Goal: Transaction & Acquisition: Purchase product/service

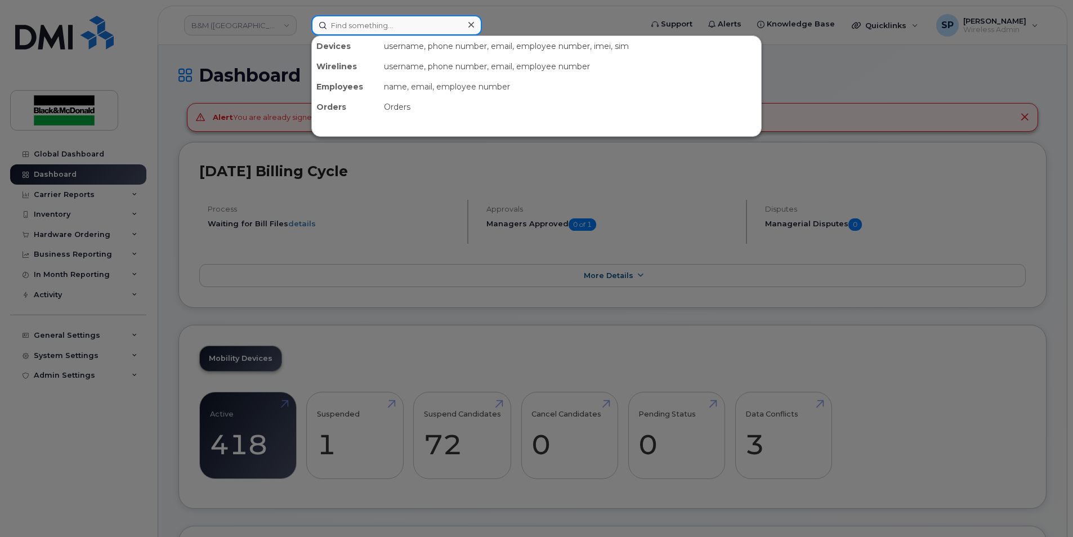
drag, startPoint x: 0, startPoint y: 0, endPoint x: 363, endPoint y: 23, distance: 363.4
click at [363, 23] on input at bounding box center [396, 25] width 171 height 20
click at [537, 19] on div at bounding box center [536, 268] width 1073 height 537
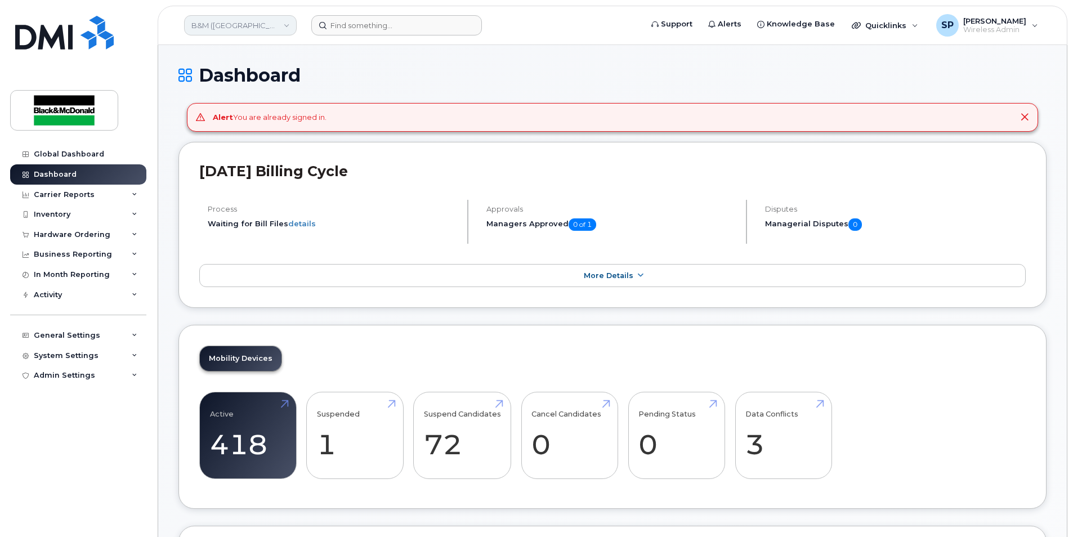
click at [262, 24] on link "B&M (Atlantic Region)" at bounding box center [240, 25] width 113 height 20
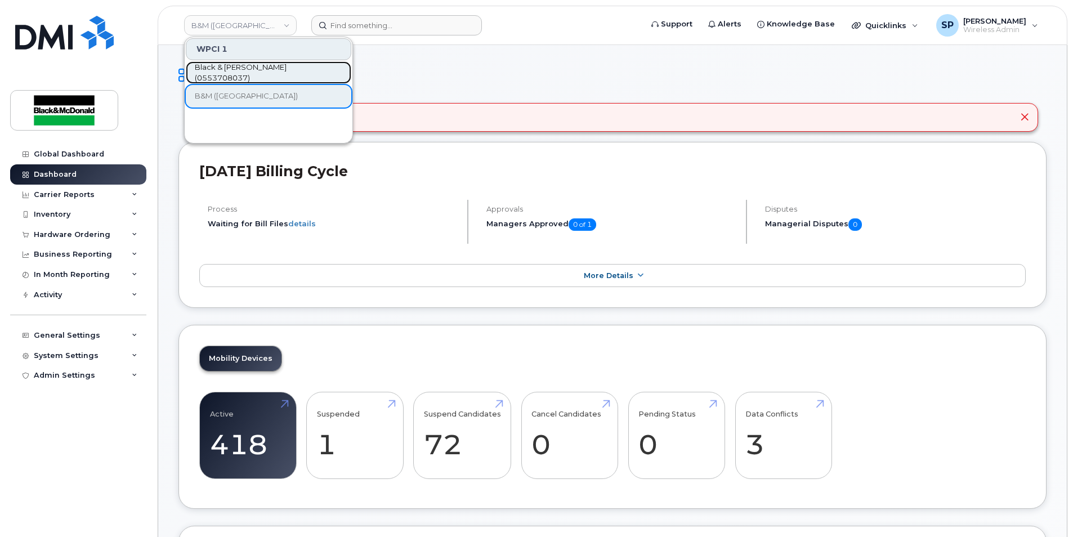
click at [255, 71] on span "Black & [PERSON_NAME] (0553708037)" at bounding box center [260, 73] width 130 height 22
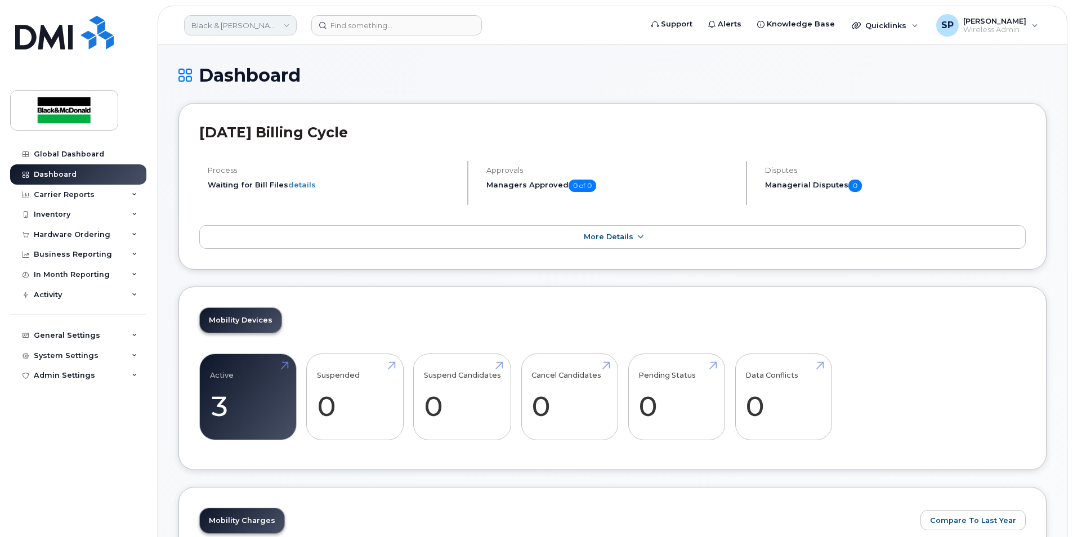
click at [277, 29] on link "Black & [PERSON_NAME] (0553708037)" at bounding box center [240, 25] width 113 height 20
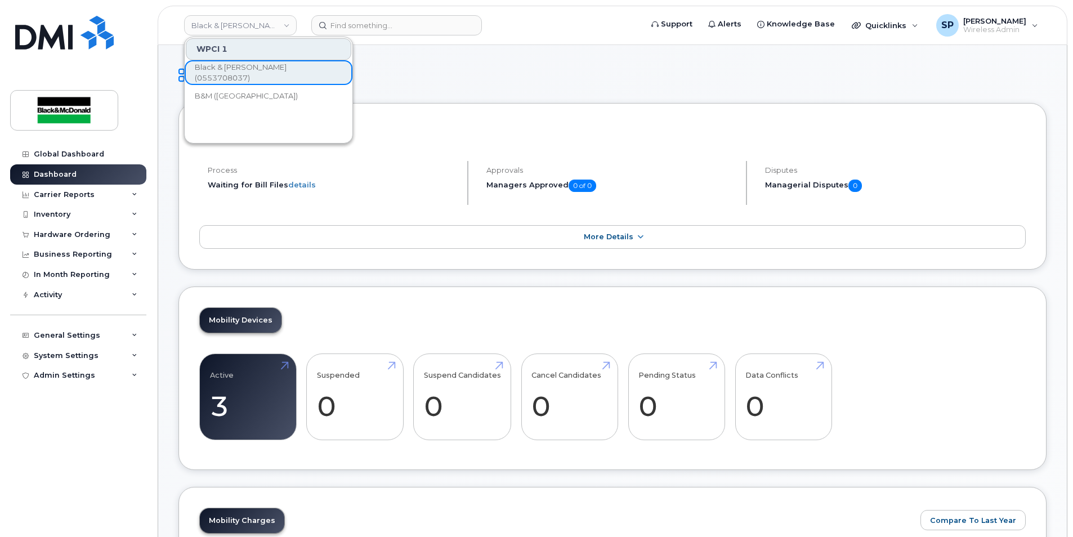
click at [543, 66] on h1 "Dashboard" at bounding box center [613, 75] width 868 height 20
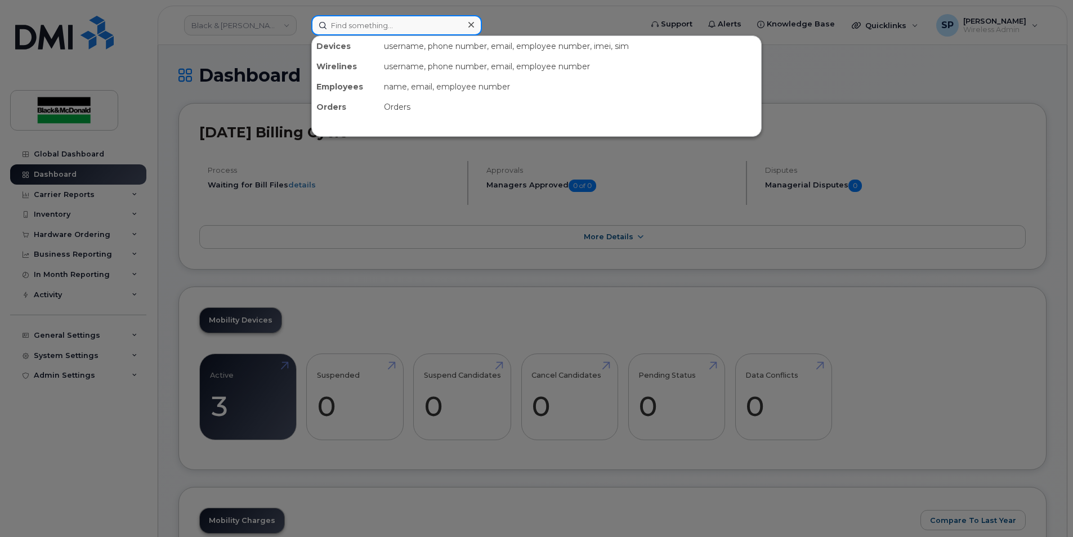
click at [374, 28] on input at bounding box center [396, 25] width 171 height 20
click at [94, 218] on div at bounding box center [536, 268] width 1073 height 537
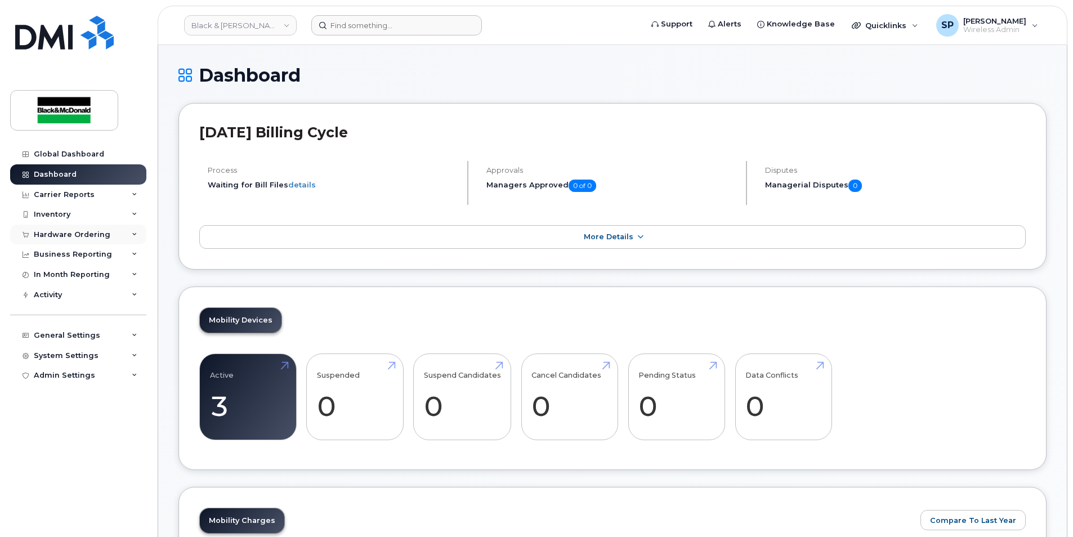
click at [101, 235] on div "Hardware Ordering" at bounding box center [72, 234] width 77 height 9
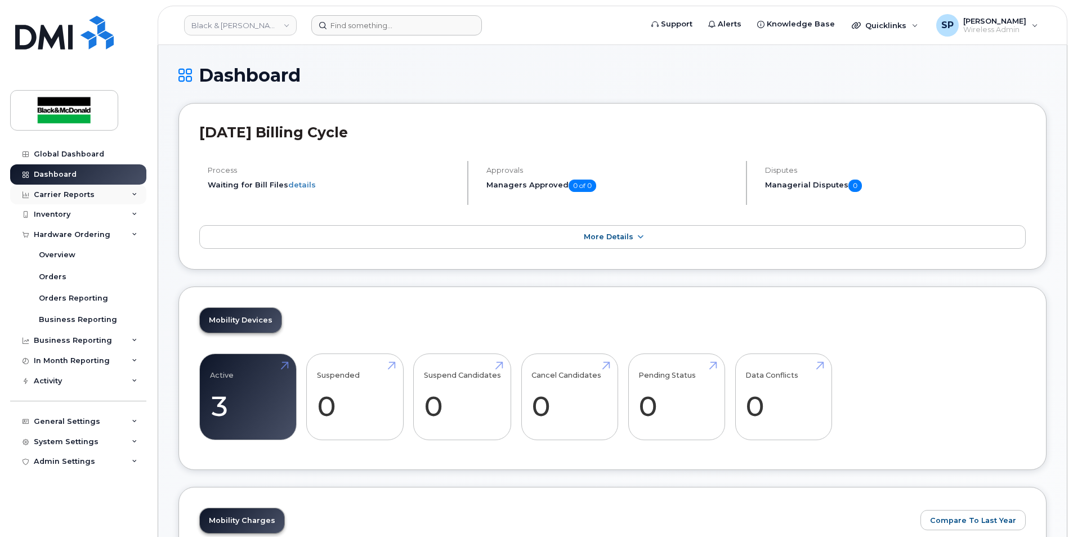
click at [80, 193] on div "Carrier Reports" at bounding box center [64, 194] width 61 height 9
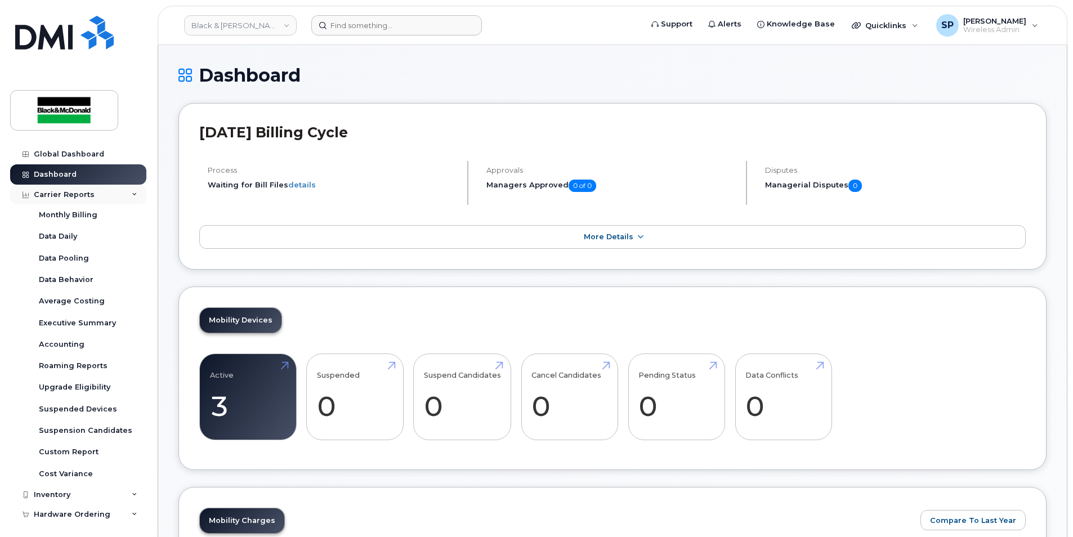
click at [80, 193] on div "Carrier Reports" at bounding box center [64, 194] width 61 height 9
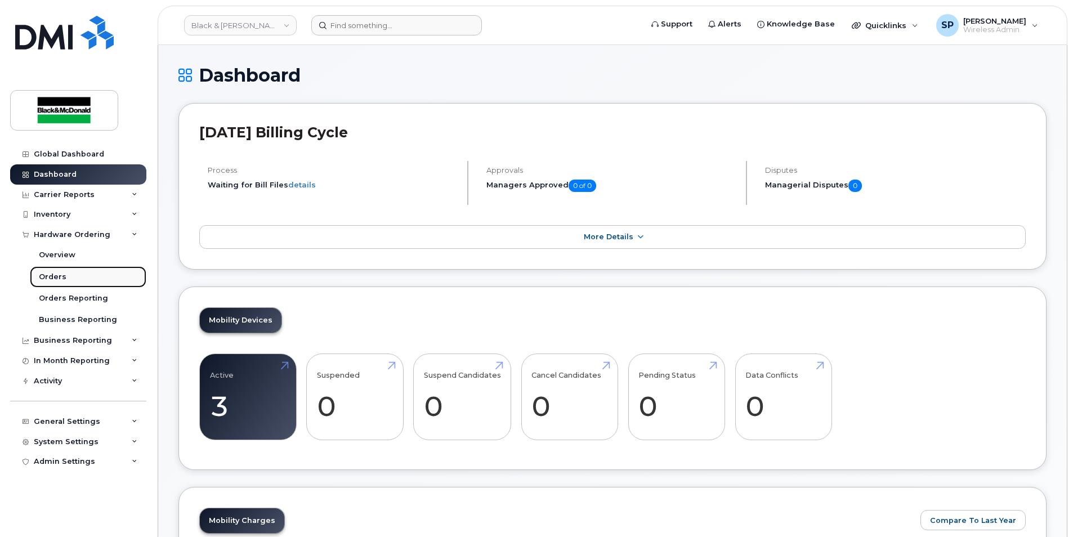
click at [73, 278] on link "Orders" at bounding box center [88, 276] width 117 height 21
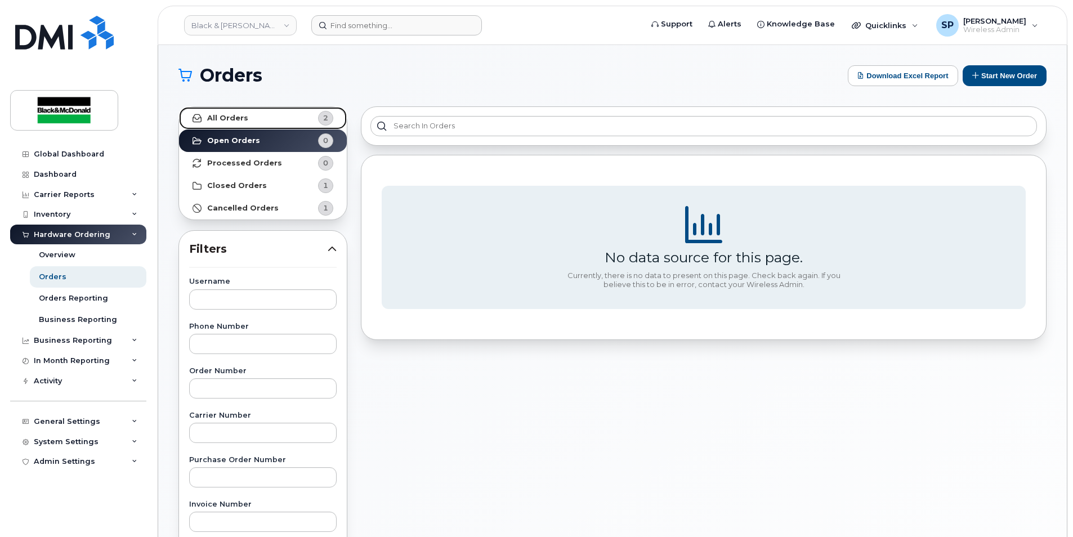
click at [275, 114] on link "All Orders 2" at bounding box center [263, 118] width 168 height 23
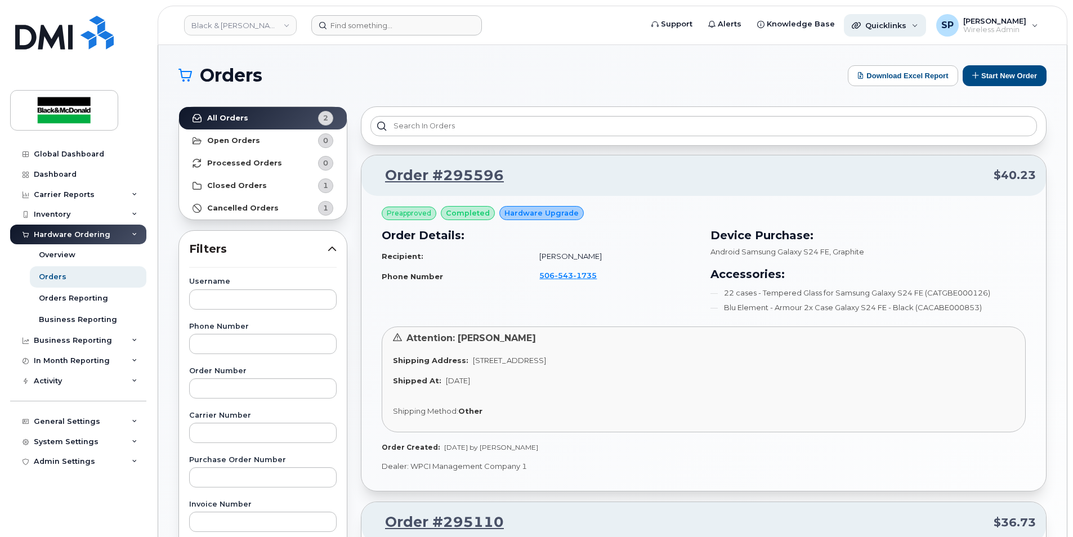
click at [872, 27] on span "Quicklinks" at bounding box center [886, 25] width 41 height 9
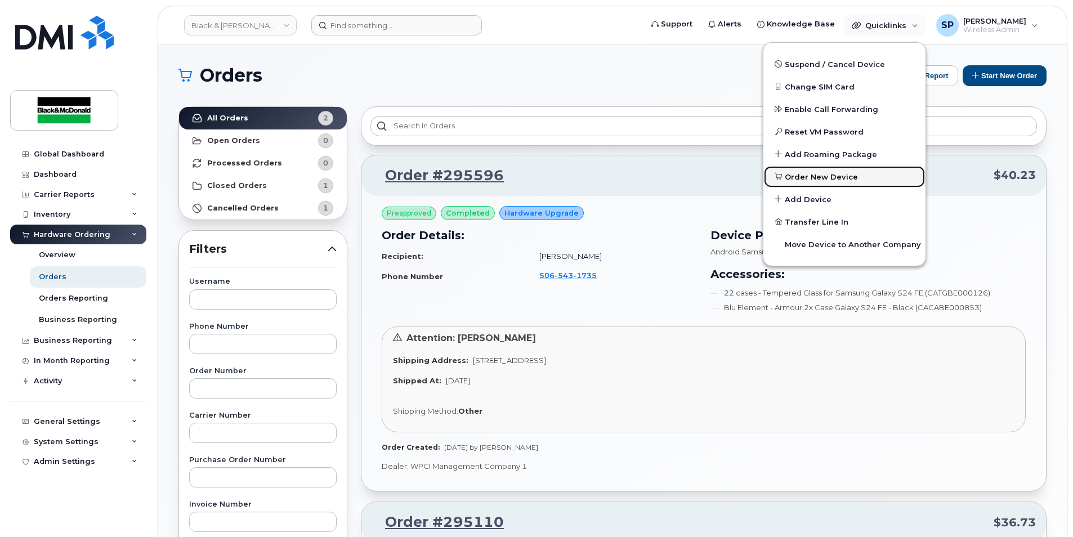
drag, startPoint x: 805, startPoint y: 180, endPoint x: 671, endPoint y: 168, distance: 134.5
click at [805, 180] on span "Order New Device" at bounding box center [821, 177] width 73 height 11
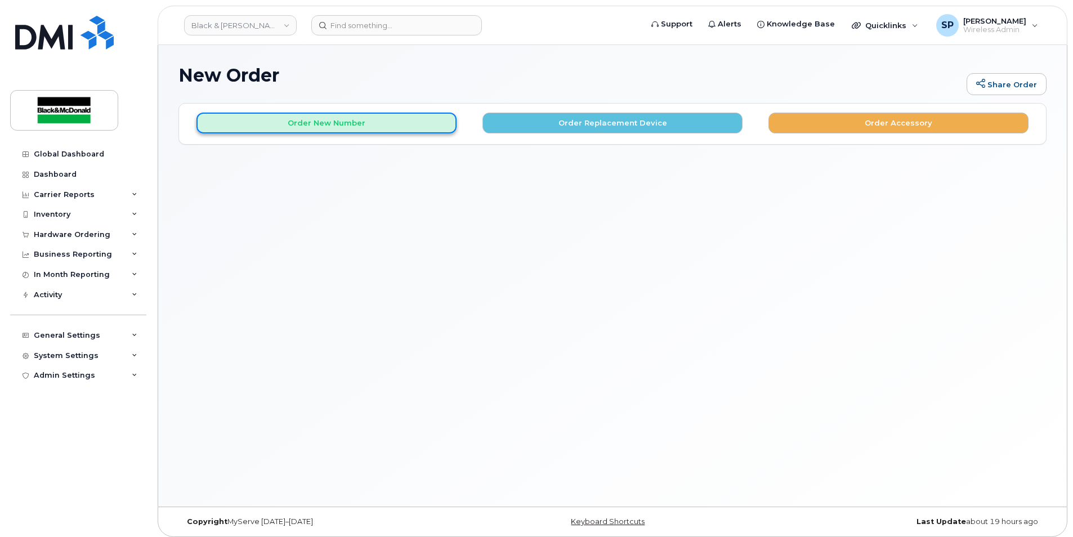
click at [423, 130] on button "Order New Number" at bounding box center [327, 123] width 260 height 21
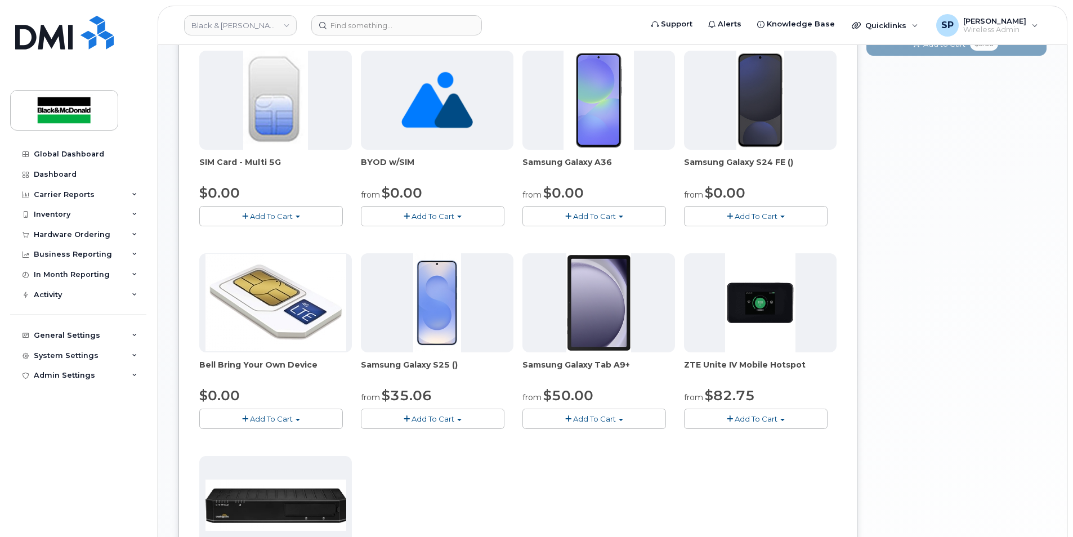
scroll to position [186, 0]
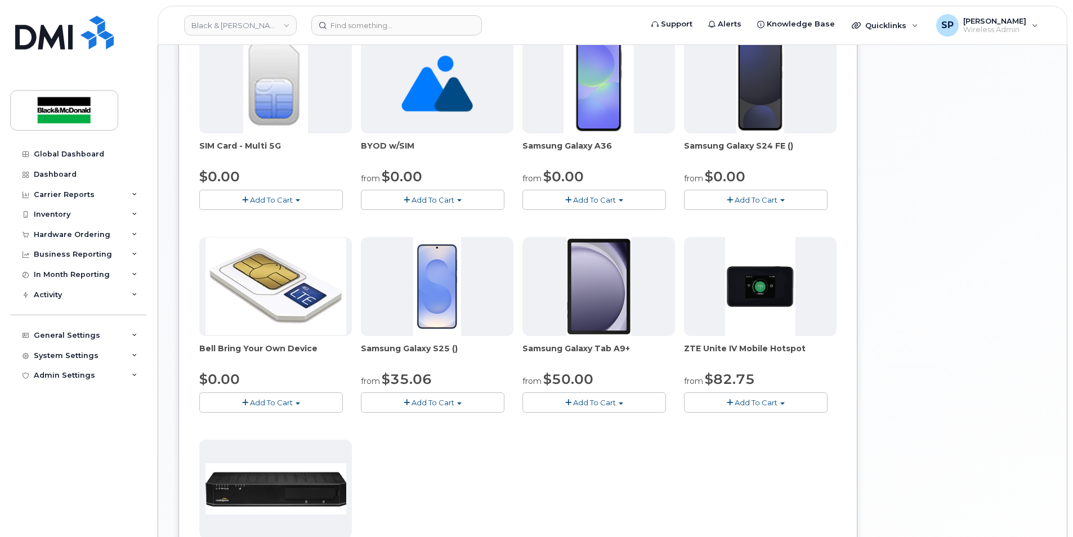
click at [596, 387] on div "from $50.00" at bounding box center [599, 379] width 153 height 19
click at [595, 408] on button "Add To Cart" at bounding box center [595, 403] width 144 height 20
click at [552, 423] on link "$50.00 - 3 year term" at bounding box center [578, 424] width 107 height 14
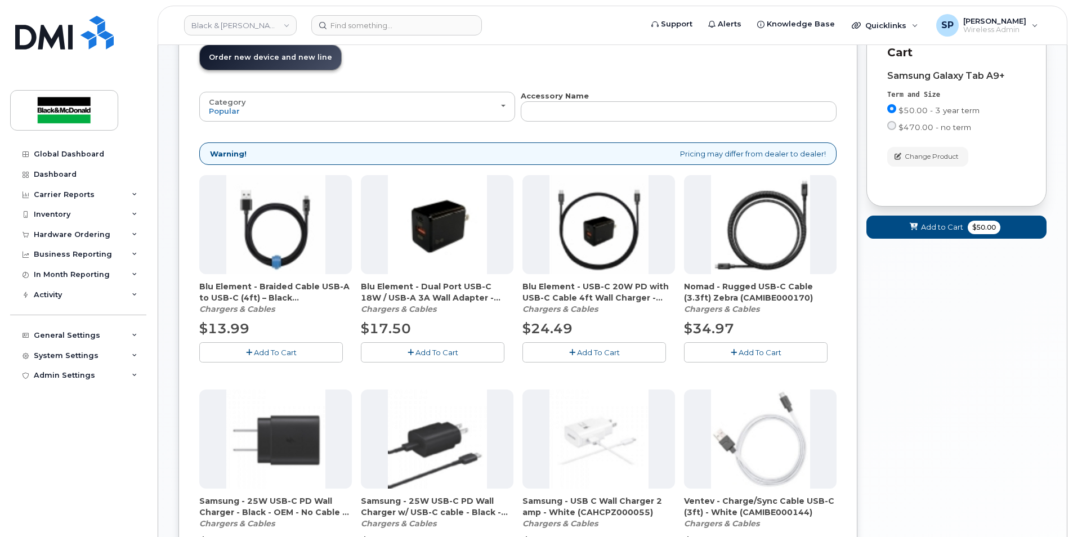
scroll to position [0, 0]
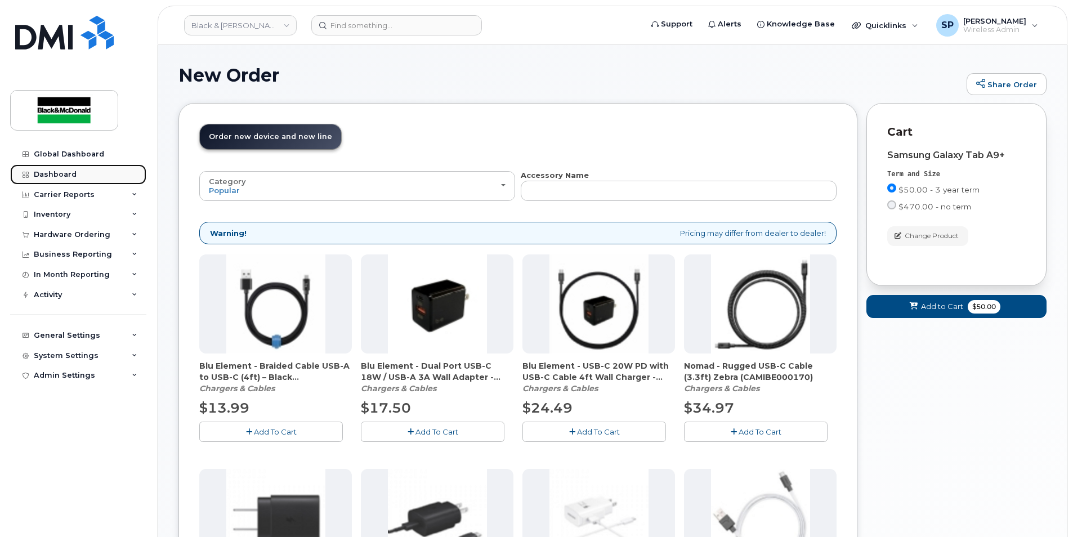
click at [82, 180] on link "Dashboard" at bounding box center [78, 174] width 136 height 20
